Goal: Task Accomplishment & Management: Use online tool/utility

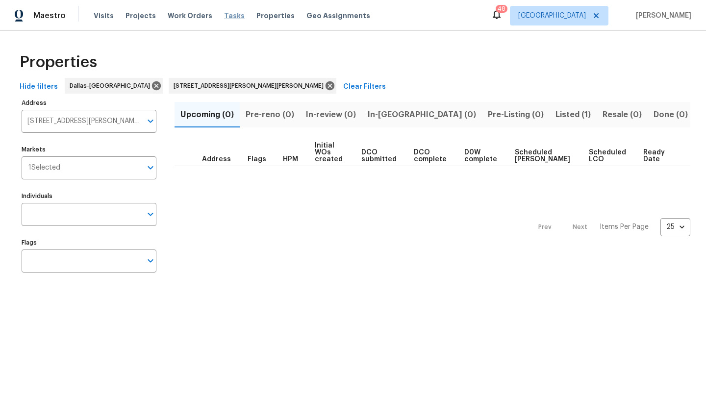
click at [230, 16] on span "Tasks" at bounding box center [234, 15] width 21 height 7
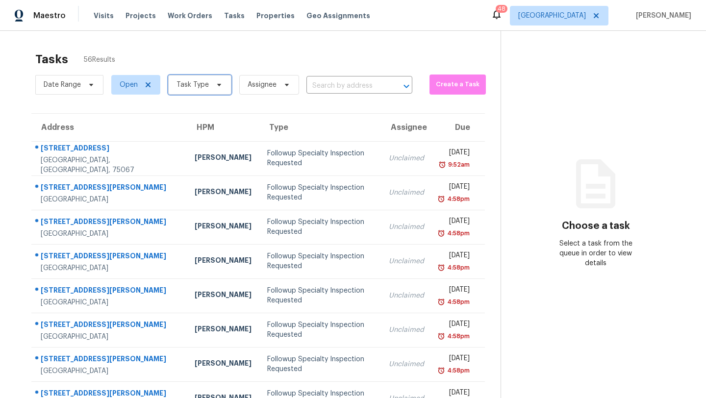
click at [215, 84] on icon at bounding box center [219, 85] width 8 height 8
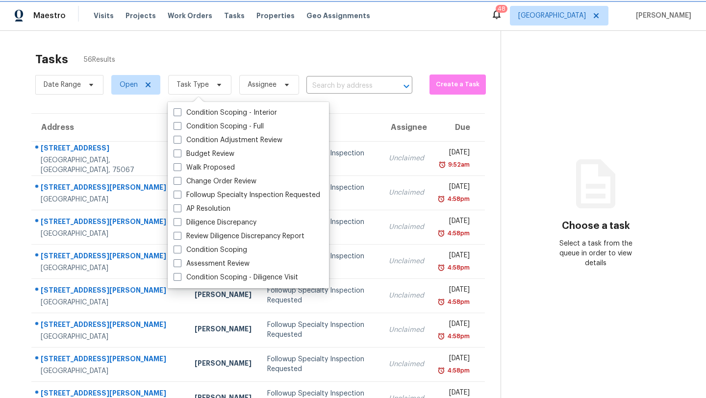
click at [215, 86] on icon at bounding box center [219, 85] width 8 height 8
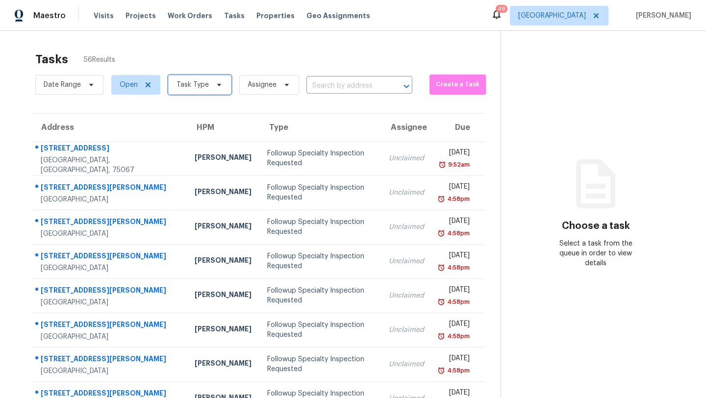
click at [215, 86] on icon at bounding box center [219, 85] width 8 height 8
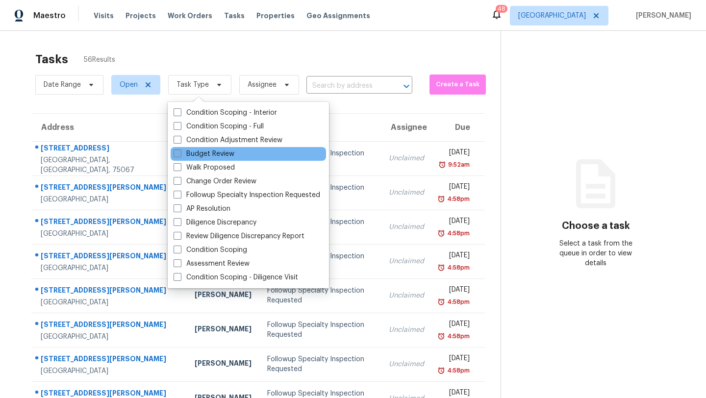
click at [208, 151] on label "Budget Review" at bounding box center [204, 154] width 61 height 10
click at [180, 151] on input "Budget Review" at bounding box center [177, 152] width 6 height 6
checkbox input "true"
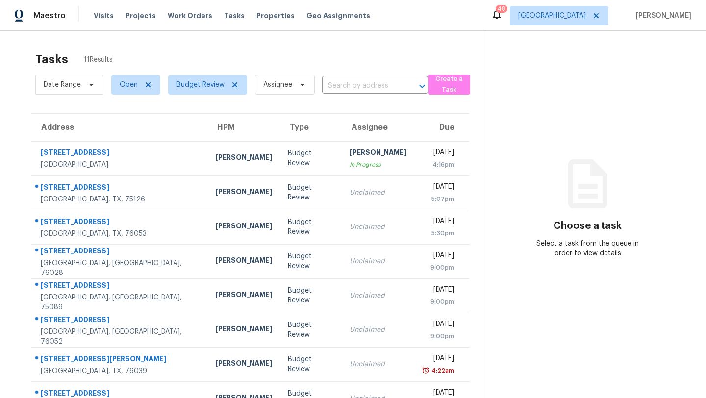
click at [232, 53] on div "Tasks 11 Results" at bounding box center [260, 60] width 450 height 26
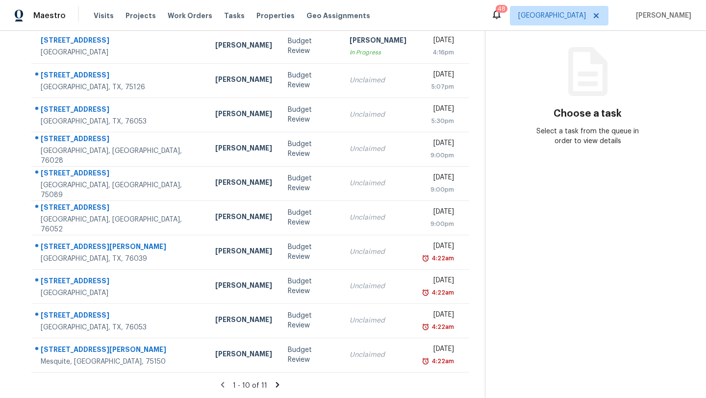
scroll to position [93, 0]
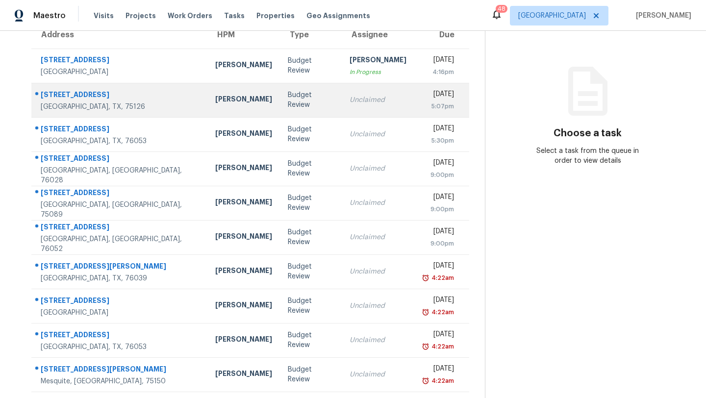
click at [103, 93] on div "[STREET_ADDRESS]" at bounding box center [120, 96] width 159 height 12
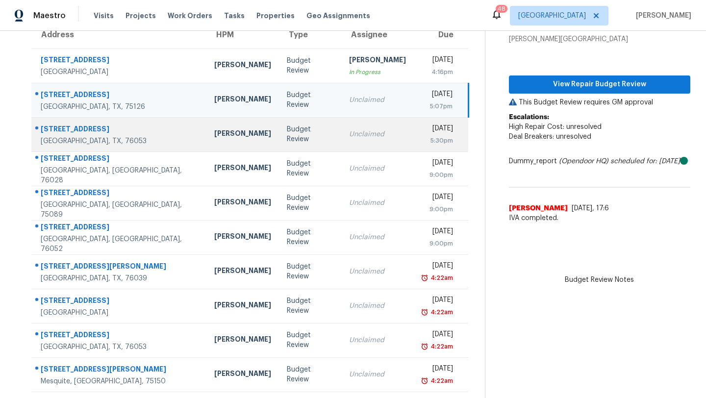
click at [53, 129] on div "[STREET_ADDRESS]" at bounding box center [120, 130] width 158 height 12
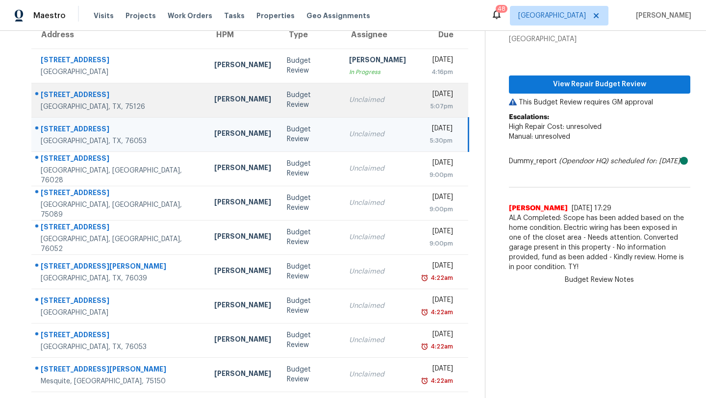
click at [72, 93] on div "[STREET_ADDRESS]" at bounding box center [120, 96] width 158 height 12
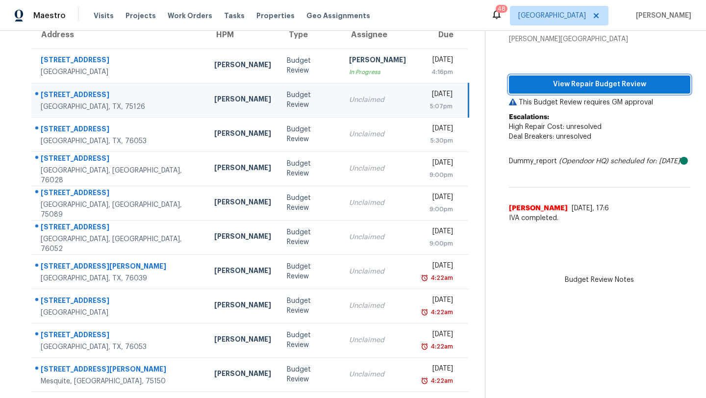
click at [588, 84] on span "View Repair Budget Review" at bounding box center [600, 84] width 166 height 12
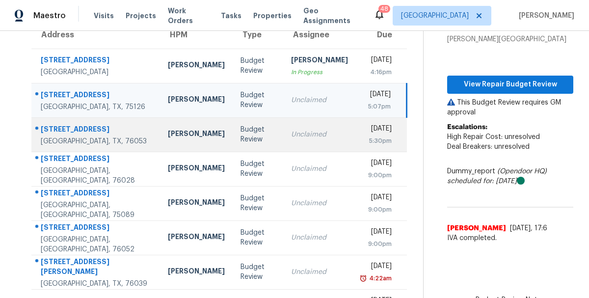
click at [76, 126] on div "[STREET_ADDRESS]" at bounding box center [96, 130] width 111 height 12
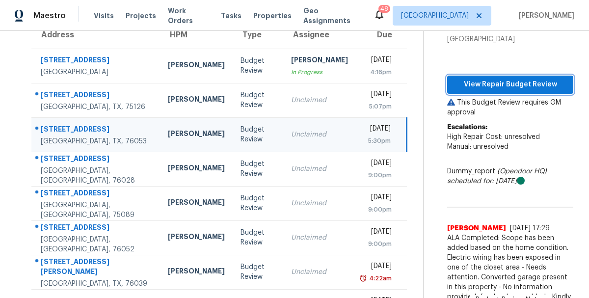
click at [484, 82] on span "View Repair Budget Review" at bounding box center [510, 84] width 110 height 12
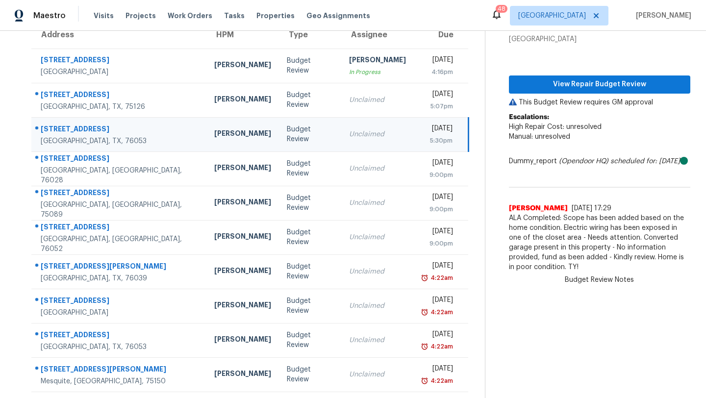
click at [78, 128] on div "[STREET_ADDRESS]" at bounding box center [120, 130] width 158 height 12
click at [547, 90] on button "View Repair Budget Review" at bounding box center [600, 85] width 182 height 18
